Goal: Check status: Check status

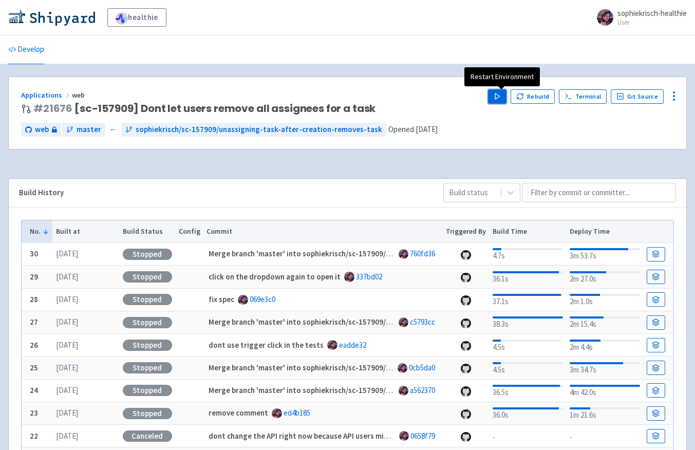
click at [505, 100] on button "Play" at bounding box center [497, 96] width 19 height 14
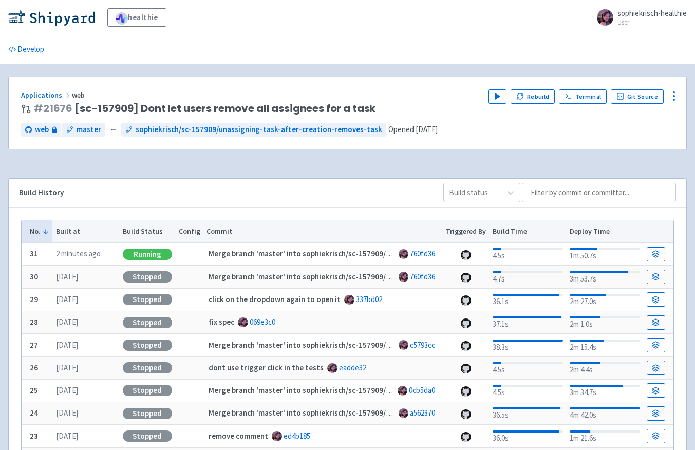
click at [420, 99] on div "Applications web" at bounding box center [250, 95] width 459 height 12
click at [652, 258] on link at bounding box center [656, 254] width 19 height 14
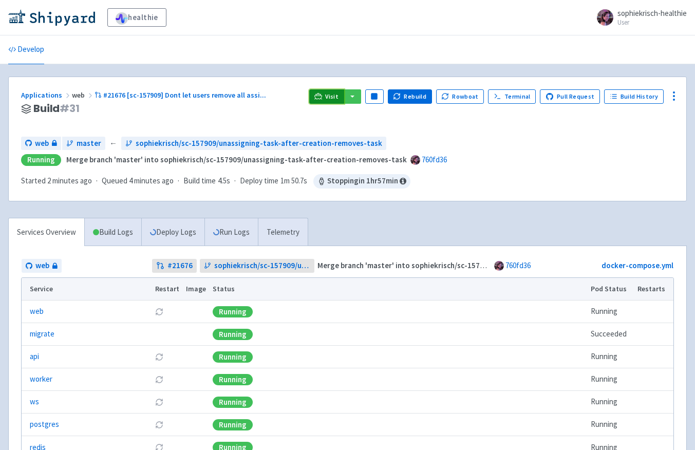
click at [340, 101] on link "Visit" at bounding box center [326, 96] width 35 height 14
